Goal: Transaction & Acquisition: Purchase product/service

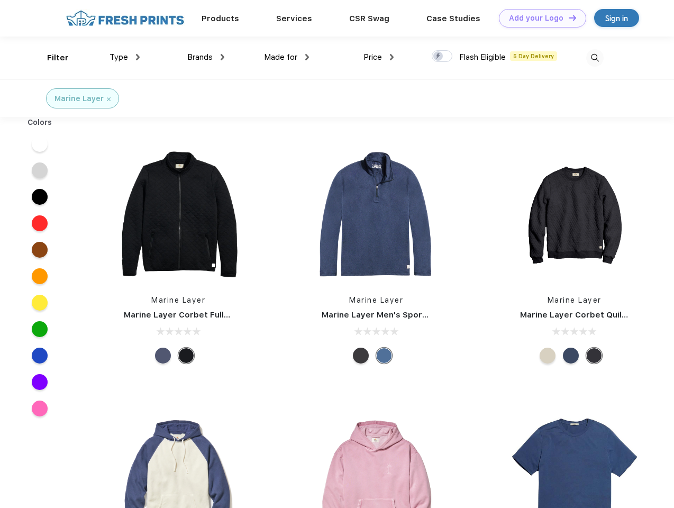
scroll to position [1, 0]
click at [539, 18] on link "Add your Logo Design Tool" at bounding box center [542, 18] width 87 height 19
click at [0, 0] on div "Design Tool" at bounding box center [0, 0] width 0 height 0
click at [568, 17] on link "Add your Logo Design Tool" at bounding box center [542, 18] width 87 height 19
click at [51, 58] on div "Filter" at bounding box center [58, 58] width 22 height 12
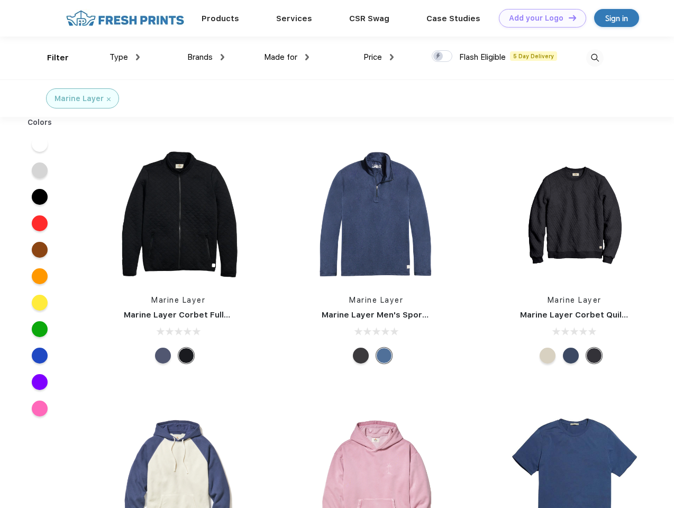
click at [125, 57] on span "Type" at bounding box center [119, 57] width 19 height 10
click at [206, 57] on span "Brands" at bounding box center [199, 57] width 25 height 10
click at [287, 57] on span "Made for" at bounding box center [280, 57] width 33 height 10
click at [379, 57] on span "Price" at bounding box center [372, 57] width 19 height 10
click at [442, 57] on div at bounding box center [442, 56] width 21 height 12
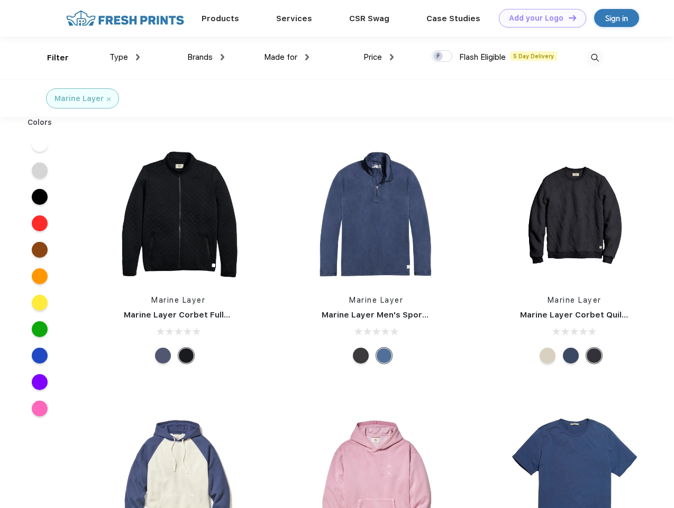
click at [439, 57] on input "checkbox" at bounding box center [435, 53] width 7 height 7
click at [595, 58] on img at bounding box center [594, 57] width 17 height 17
